Goal: Register for event/course

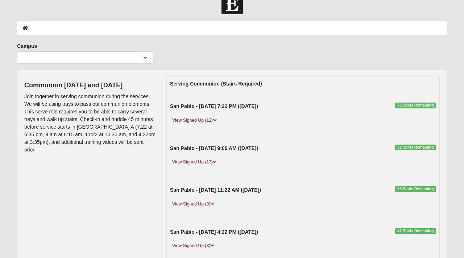
scroll to position [17, 0]
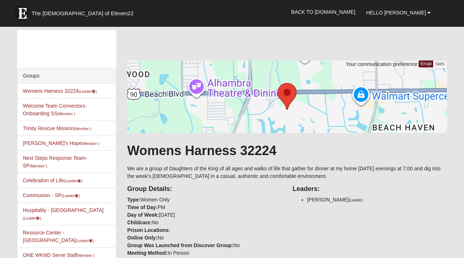
scroll to position [110, 0]
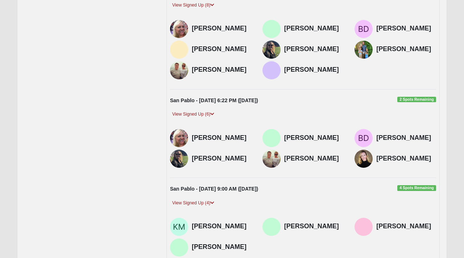
scroll to position [302, 0]
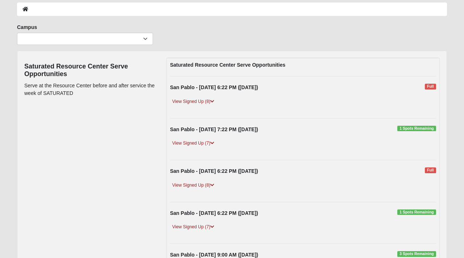
scroll to position [37, 0]
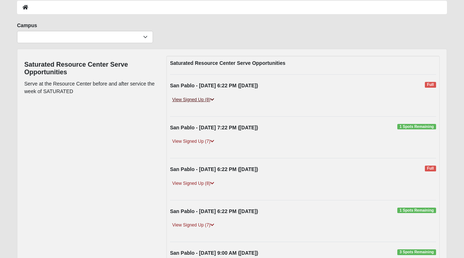
click at [210, 100] on link "View Signed Up (8)" at bounding box center [193, 100] width 46 height 8
